Goal: Register for event/course

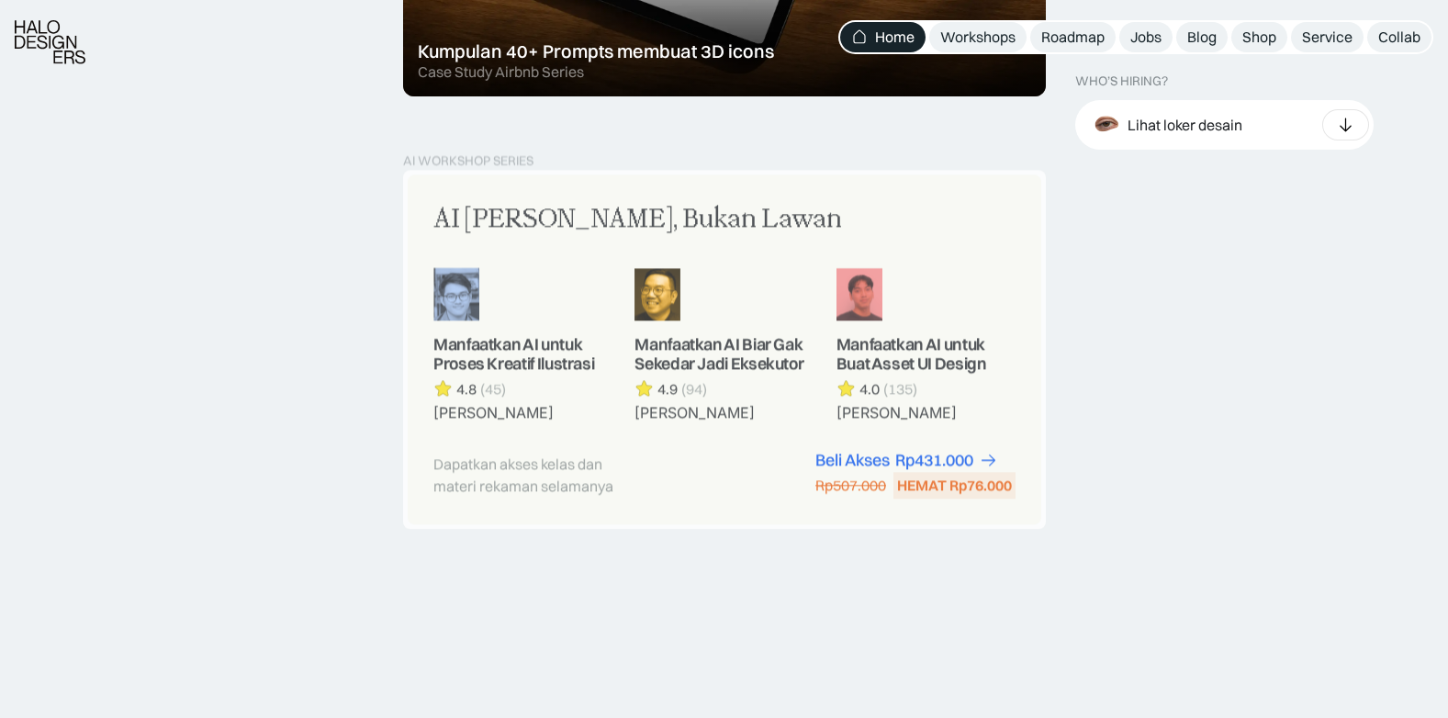
scroll to position [1744, 0]
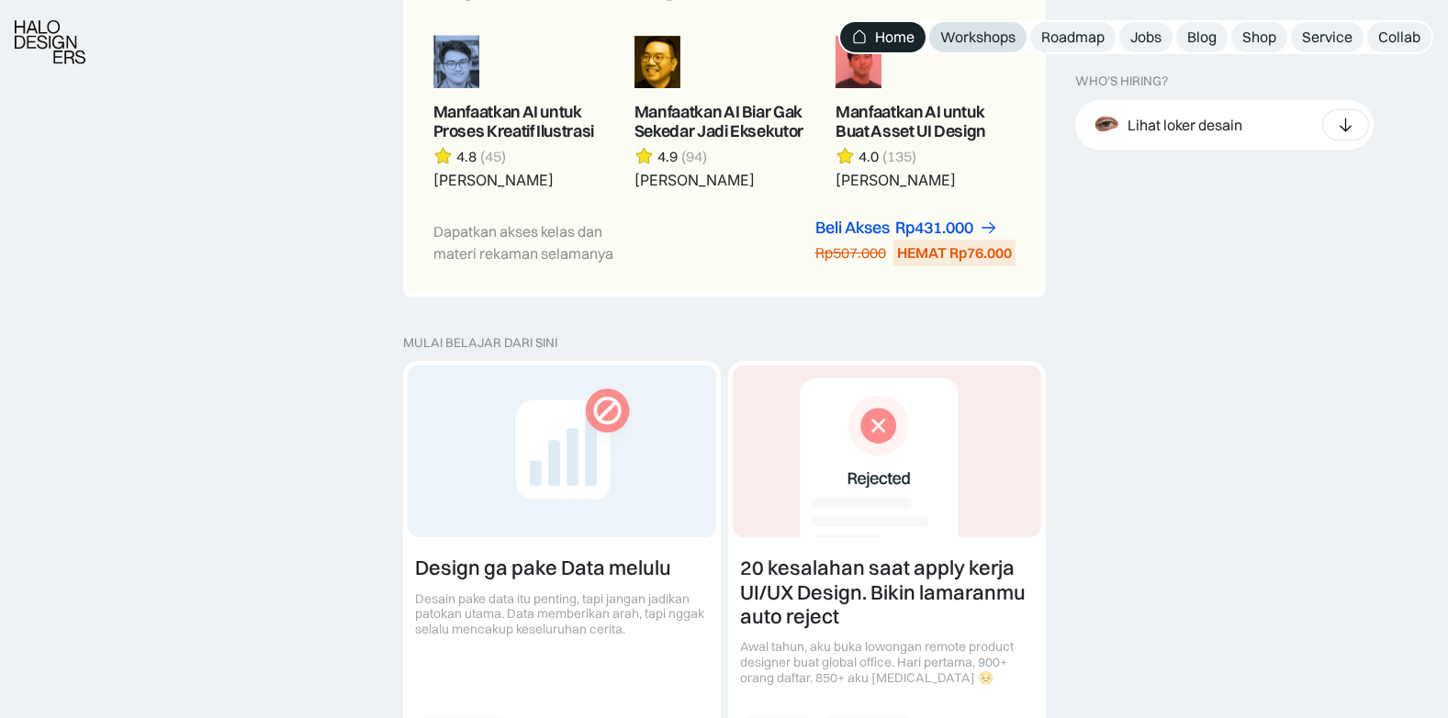
click at [995, 32] on div "Workshops" at bounding box center [977, 37] width 75 height 19
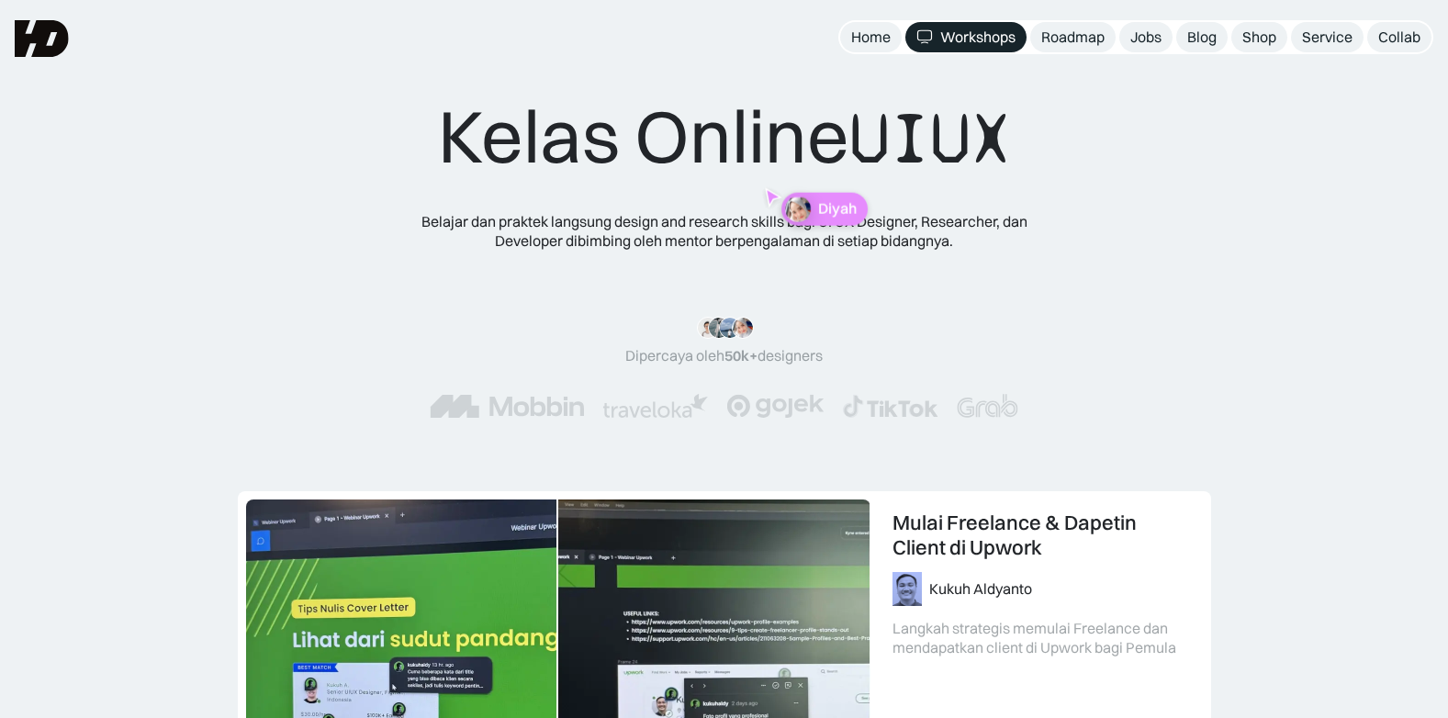
click at [174, 325] on div "Kelas Online UIUX Belajar dan praktek langsung design and research skills bagi …" at bounding box center [723, 273] width 1301 height 363
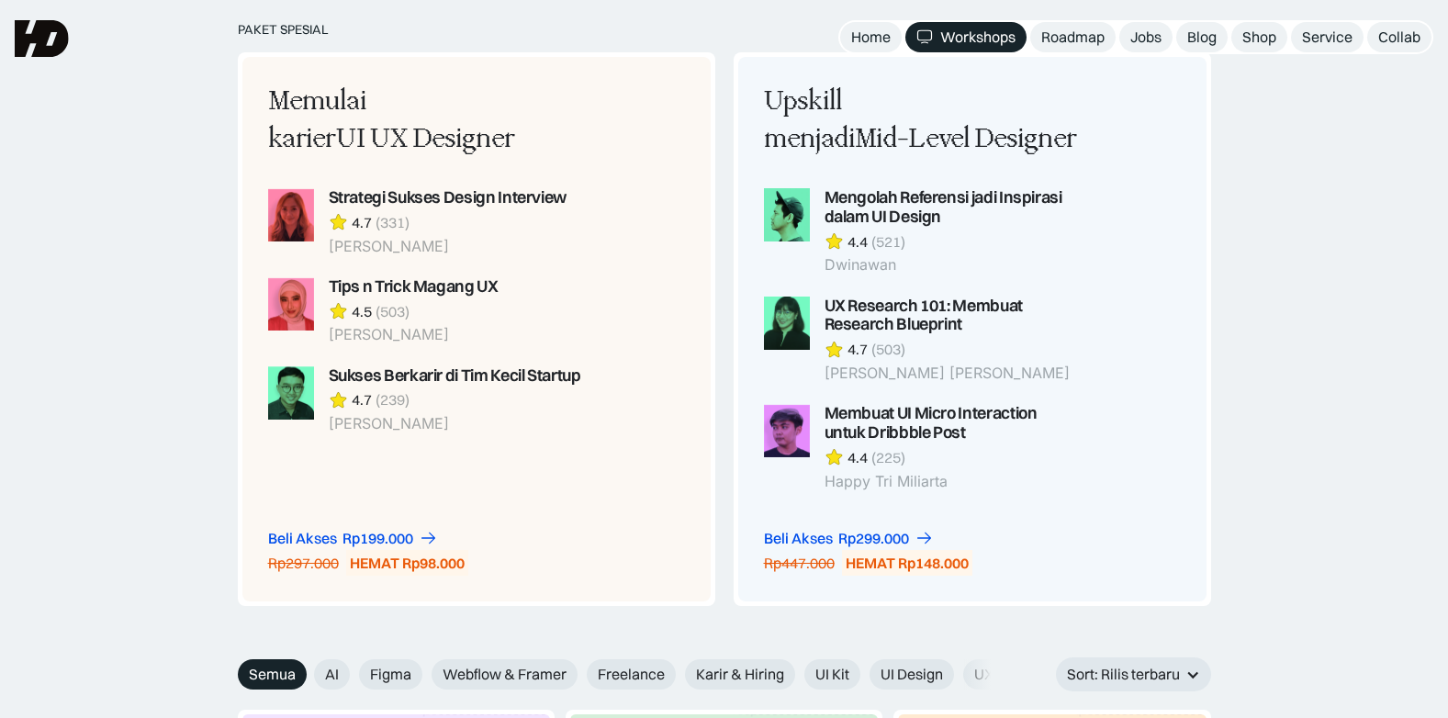
scroll to position [1469, 0]
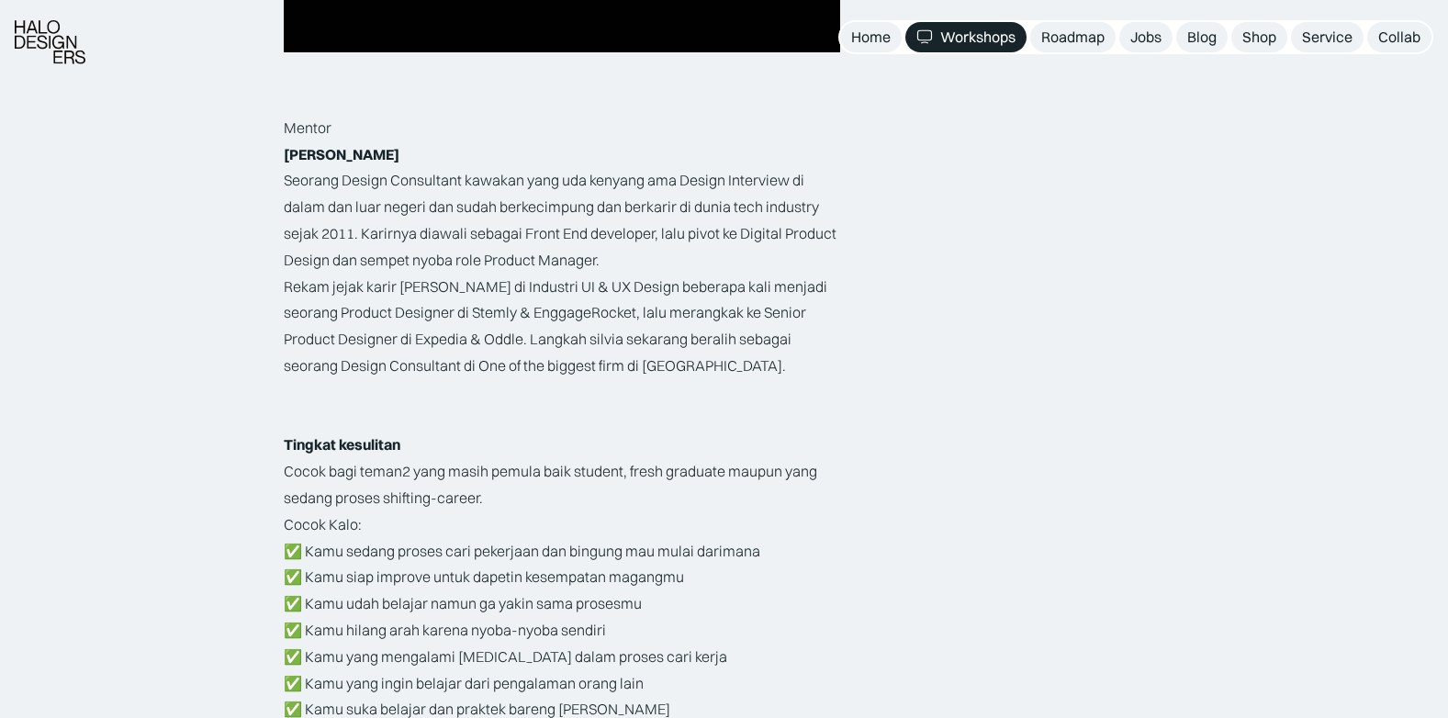
scroll to position [2662, 0]
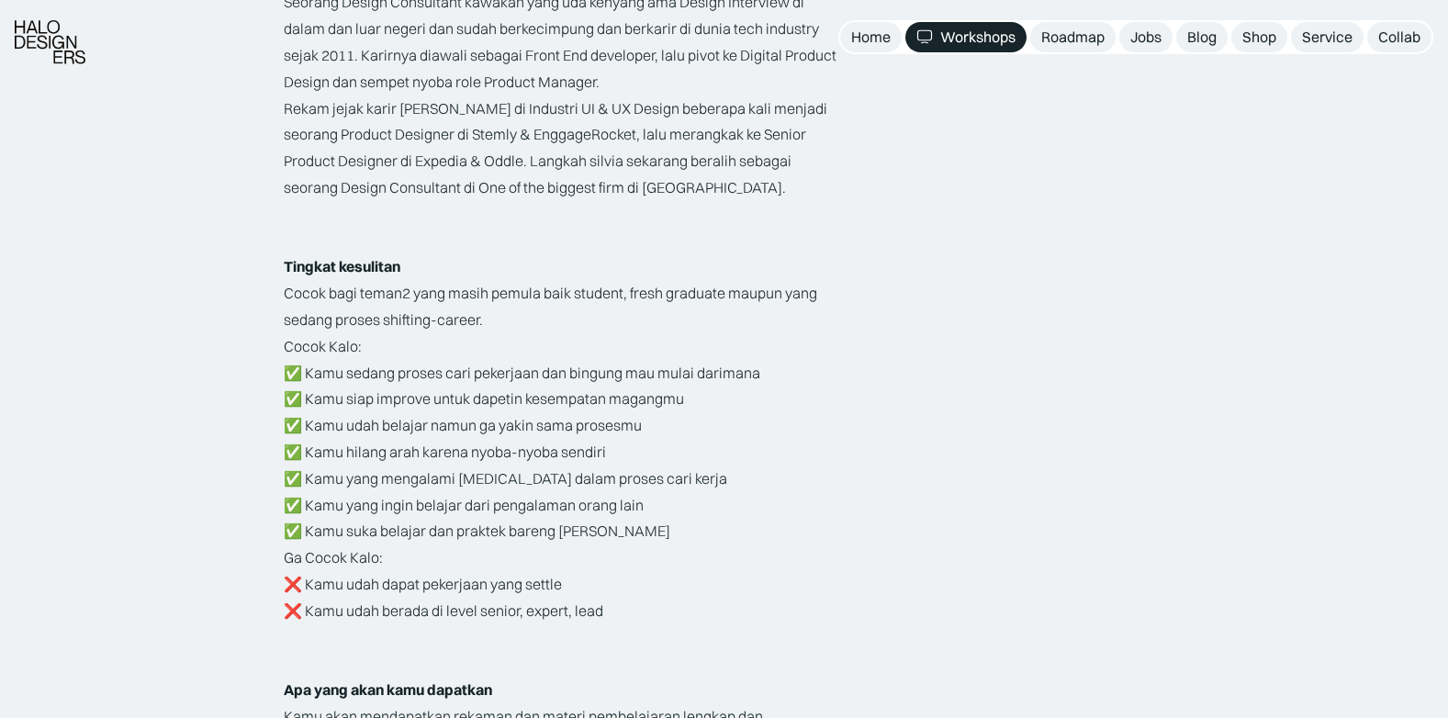
scroll to position [2846, 0]
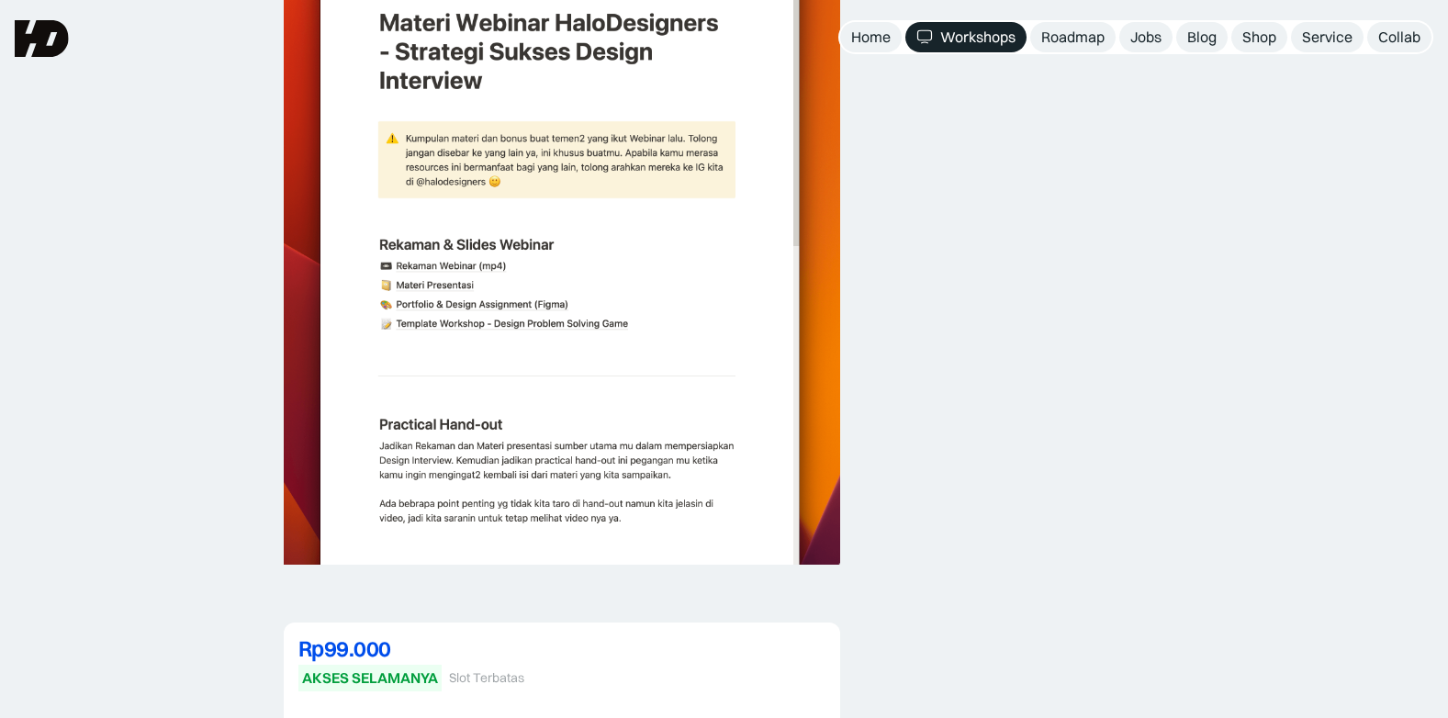
scroll to position [3764, 0]
